Goal: Transaction & Acquisition: Purchase product/service

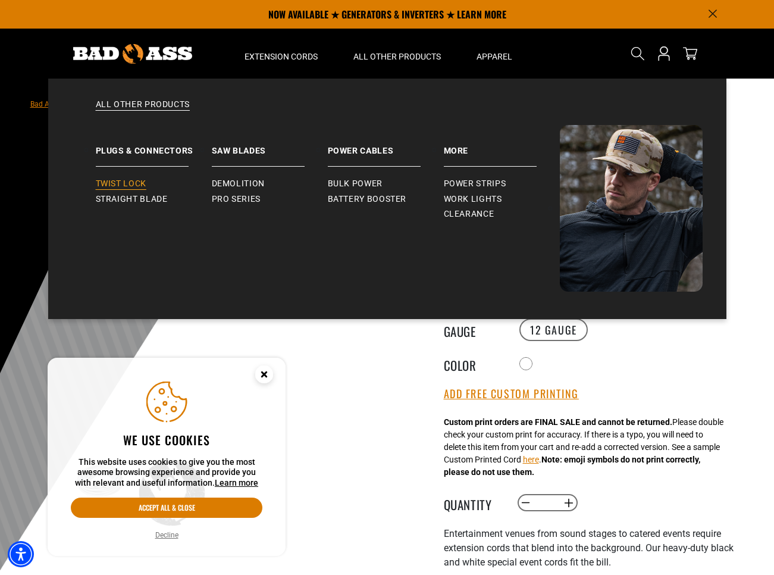
click at [130, 183] on span "Twist Lock" at bounding box center [121, 183] width 51 height 11
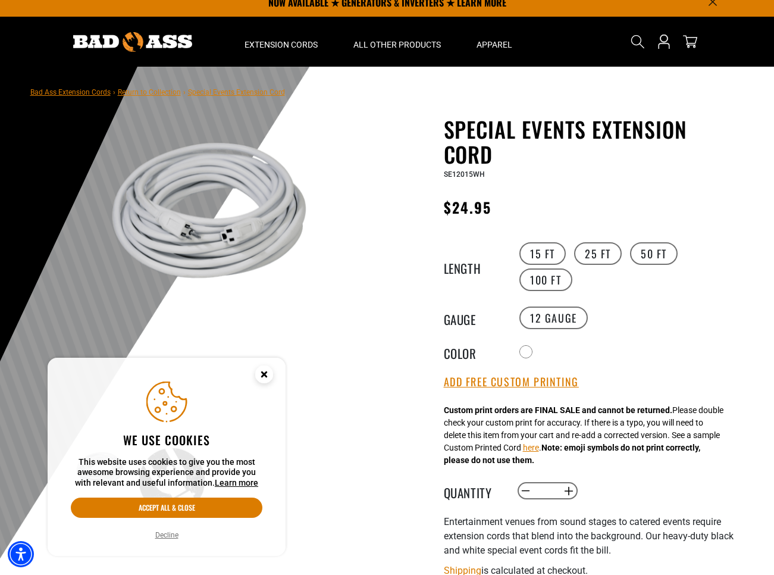
scroll to position [12, 0]
click at [602, 254] on label "25 FT" at bounding box center [598, 253] width 48 height 23
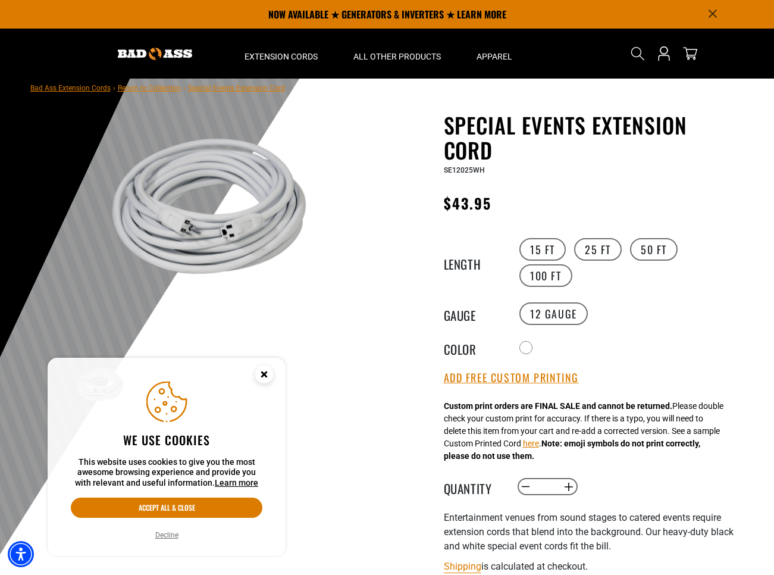
scroll to position [15, 0]
click at [264, 371] on circle "Close this option" at bounding box center [264, 374] width 18 height 18
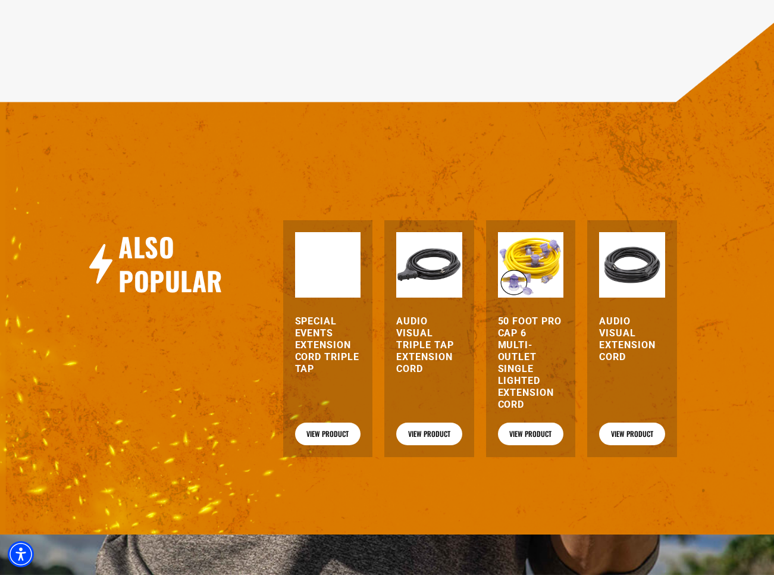
scroll to position [1302, 0]
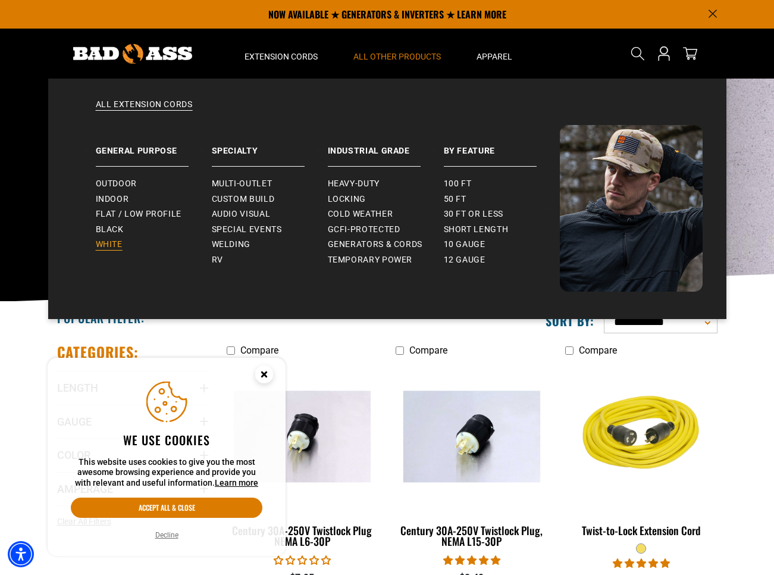
click at [106, 246] on span "White" at bounding box center [109, 244] width 27 height 11
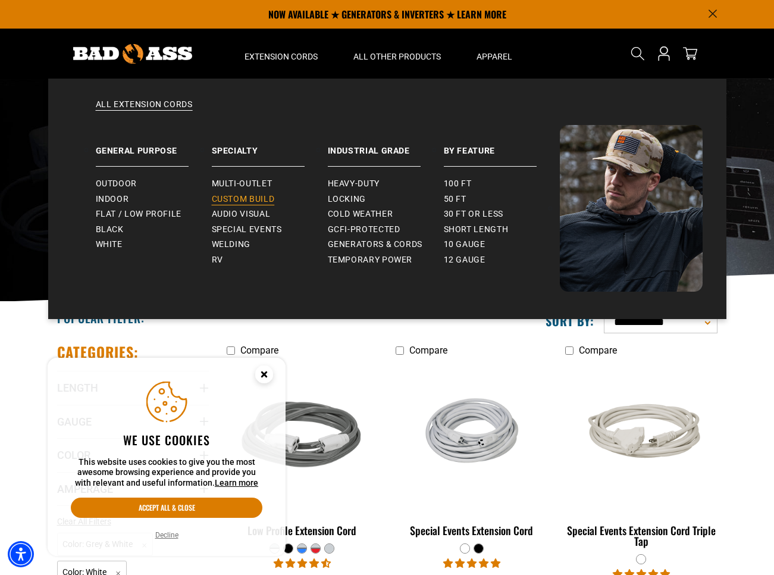
click at [255, 201] on span "Custom Build" at bounding box center [243, 199] width 63 height 11
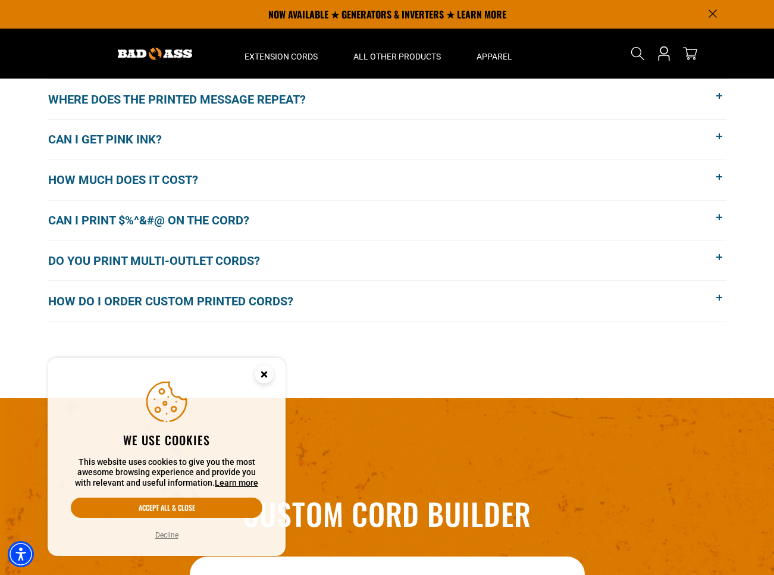
scroll to position [755, 0]
